Goal: Task Accomplishment & Management: Manage account settings

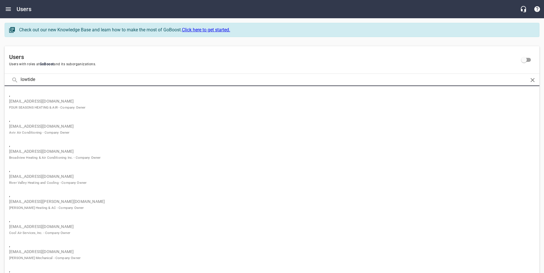
type input "lowtide"
click button at bounding box center [0, 0] width 0 height 0
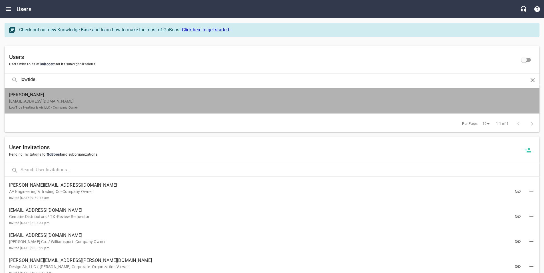
click at [101, 100] on p "[EMAIL_ADDRESS][DOMAIN_NAME] LowTide Heating & Air, LLC - Company Owner" at bounding box center [269, 104] width 521 height 12
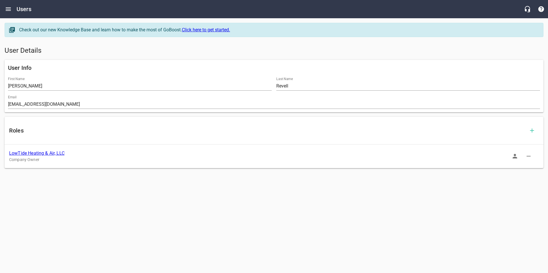
click at [35, 153] on link "LowTide Heating & Air, LLC" at bounding box center [36, 153] width 55 height 5
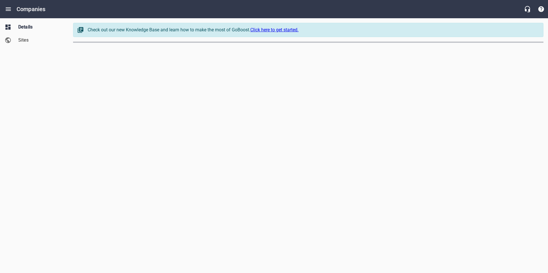
select select "[US_STATE]"
select select "48"
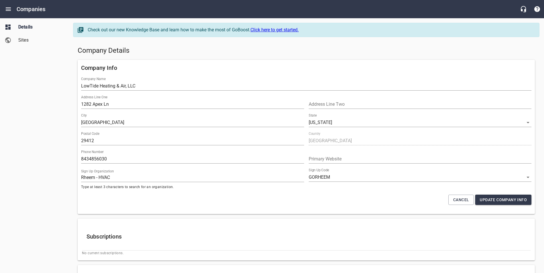
click at [85, 48] on h5 "Company Details" at bounding box center [306, 50] width 457 height 9
click at [61, 63] on div "Details Sites" at bounding box center [34, 136] width 69 height 273
click at [89, 52] on h5 "Company Details" at bounding box center [306, 50] width 457 height 9
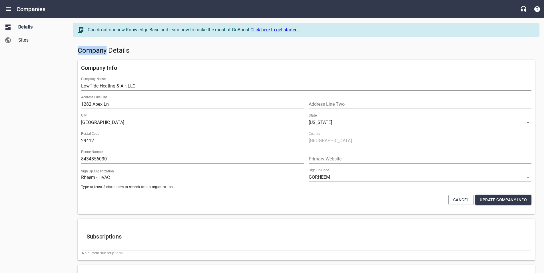
click at [89, 52] on h5 "Company Details" at bounding box center [306, 50] width 457 height 9
click at [45, 75] on div "Details Sites" at bounding box center [34, 136] width 69 height 273
click at [68, 125] on div "Details Sites" at bounding box center [34, 136] width 69 height 273
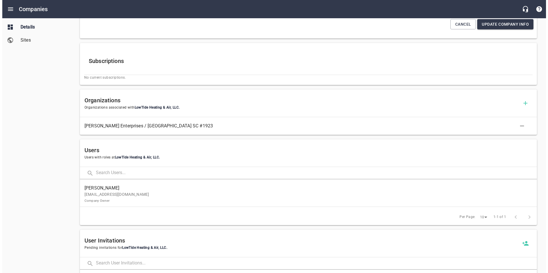
scroll to position [222, 0]
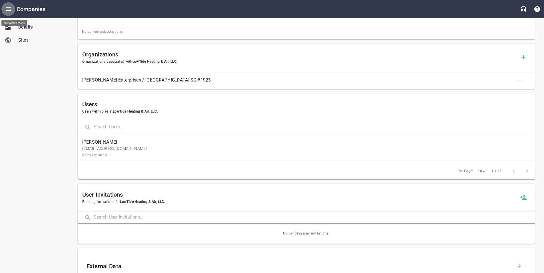
click at [7, 11] on icon "Open drawer" at bounding box center [8, 8] width 5 height 3
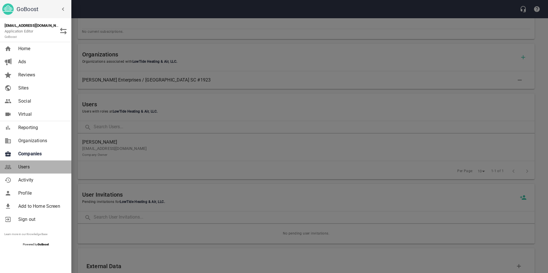
click at [29, 163] on link "Users" at bounding box center [35, 167] width 71 height 13
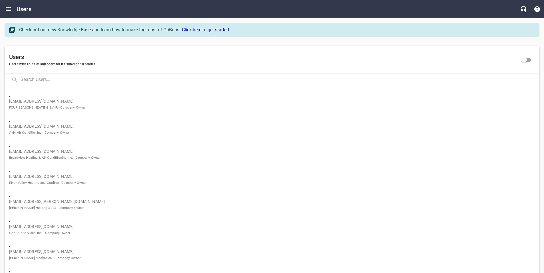
click at [42, 82] on input "text" at bounding box center [280, 80] width 519 height 12
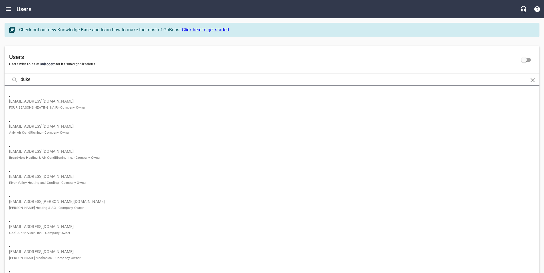
type input "duke"
click button at bounding box center [0, 0] width 0 height 0
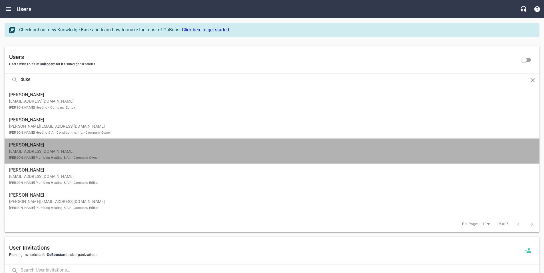
click at [37, 154] on p "[EMAIL_ADDRESS][DOMAIN_NAME] [PERSON_NAME] Plumbing Heating & Air - Company Own…" at bounding box center [269, 155] width 521 height 12
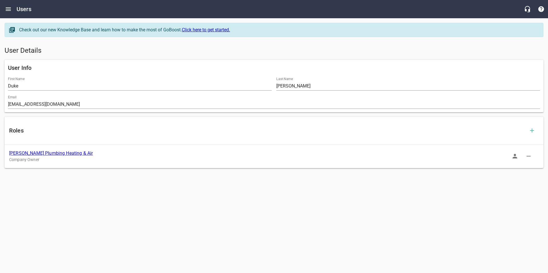
click at [63, 153] on link "[PERSON_NAME] Plumbing Heating & Air" at bounding box center [51, 153] width 84 height 5
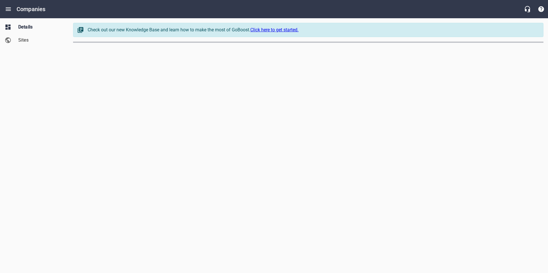
select select "[US_STATE]"
select select "62"
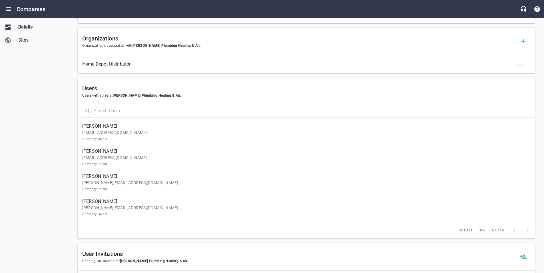
scroll to position [335, 0]
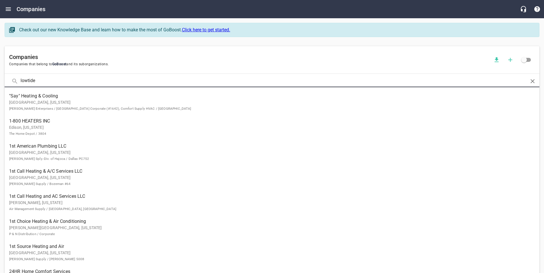
type input "lowtide"
click button at bounding box center [0, 0] width 0 height 0
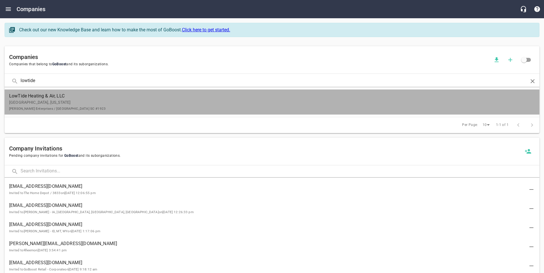
click at [81, 102] on p "[GEOGRAPHIC_DATA], [US_STATE] [PERSON_NAME] Enterprises / [GEOGRAPHIC_DATA] [GE…" at bounding box center [267, 106] width 516 height 12
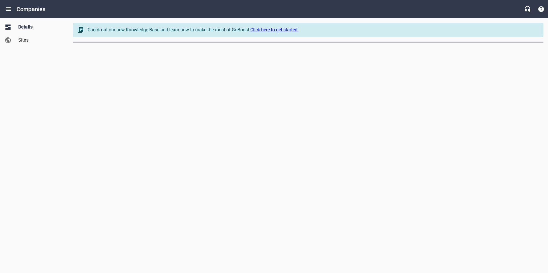
select select "[US_STATE]"
select select "48"
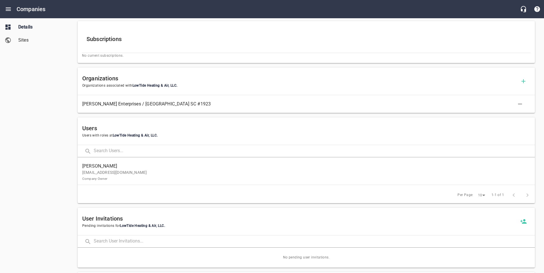
scroll to position [209, 0]
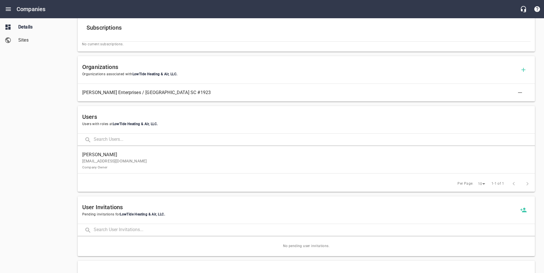
click at [230, 170] on p "lowtideheatingandair@gmail.com Company Owner" at bounding box center [303, 164] width 443 height 12
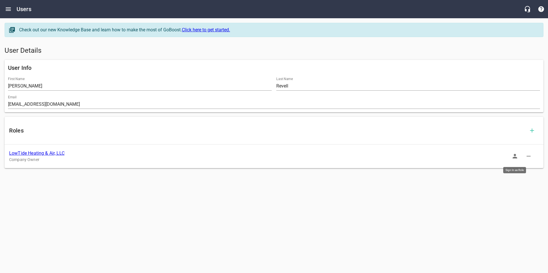
click at [517, 158] on icon "button" at bounding box center [515, 156] width 5 height 5
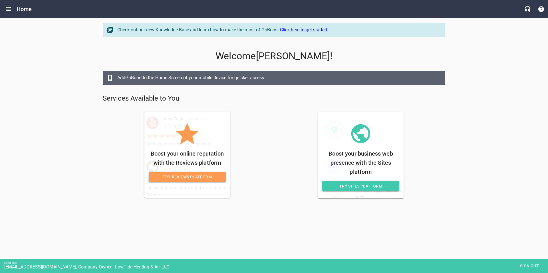
click at [350, 186] on span "Try Sites Platform" at bounding box center [361, 186] width 68 height 7
